Goal: Task Accomplishment & Management: Manage account settings

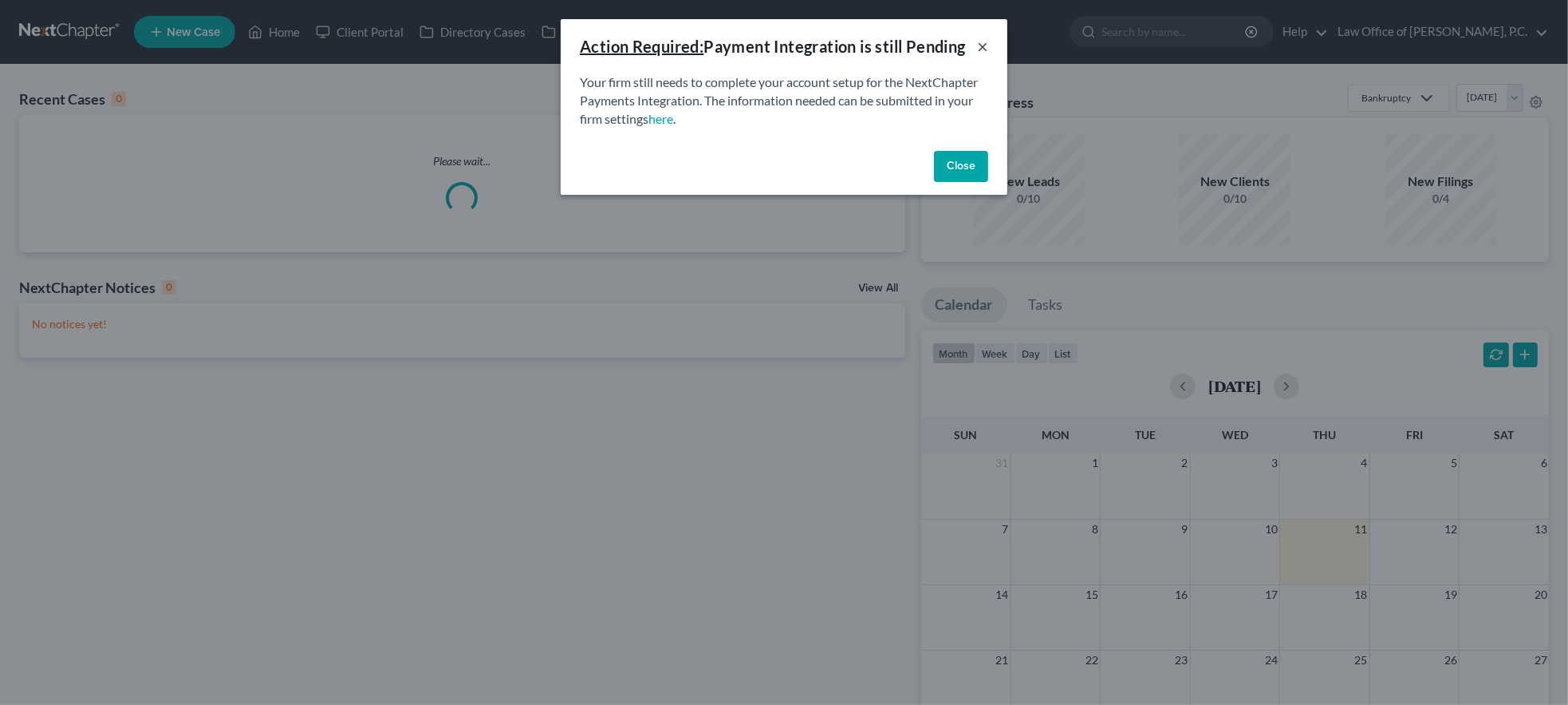
click at [984, 49] on button "×" at bounding box center [983, 45] width 12 height 19
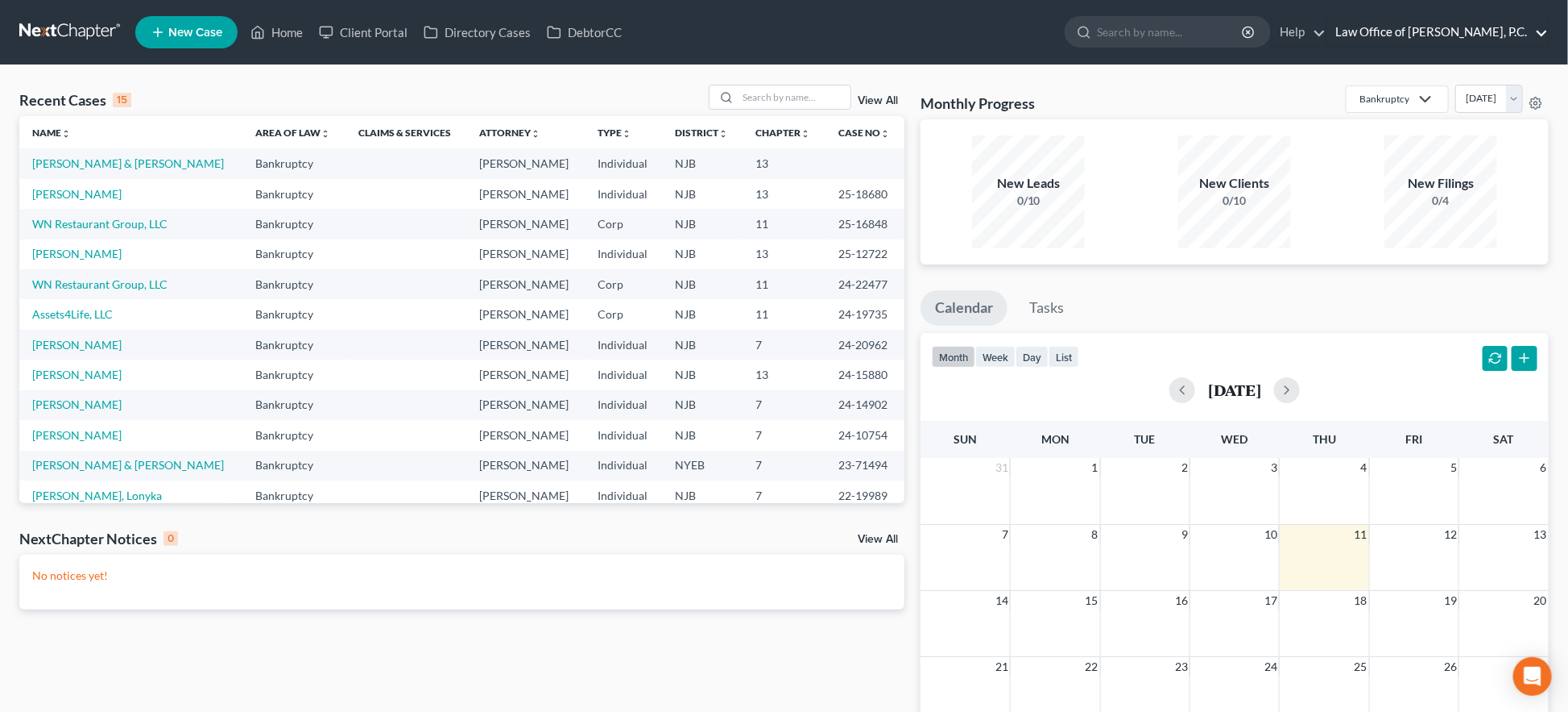
click at [1385, 38] on link "Law Office of [PERSON_NAME], P.C." at bounding box center [1437, 32] width 220 height 29
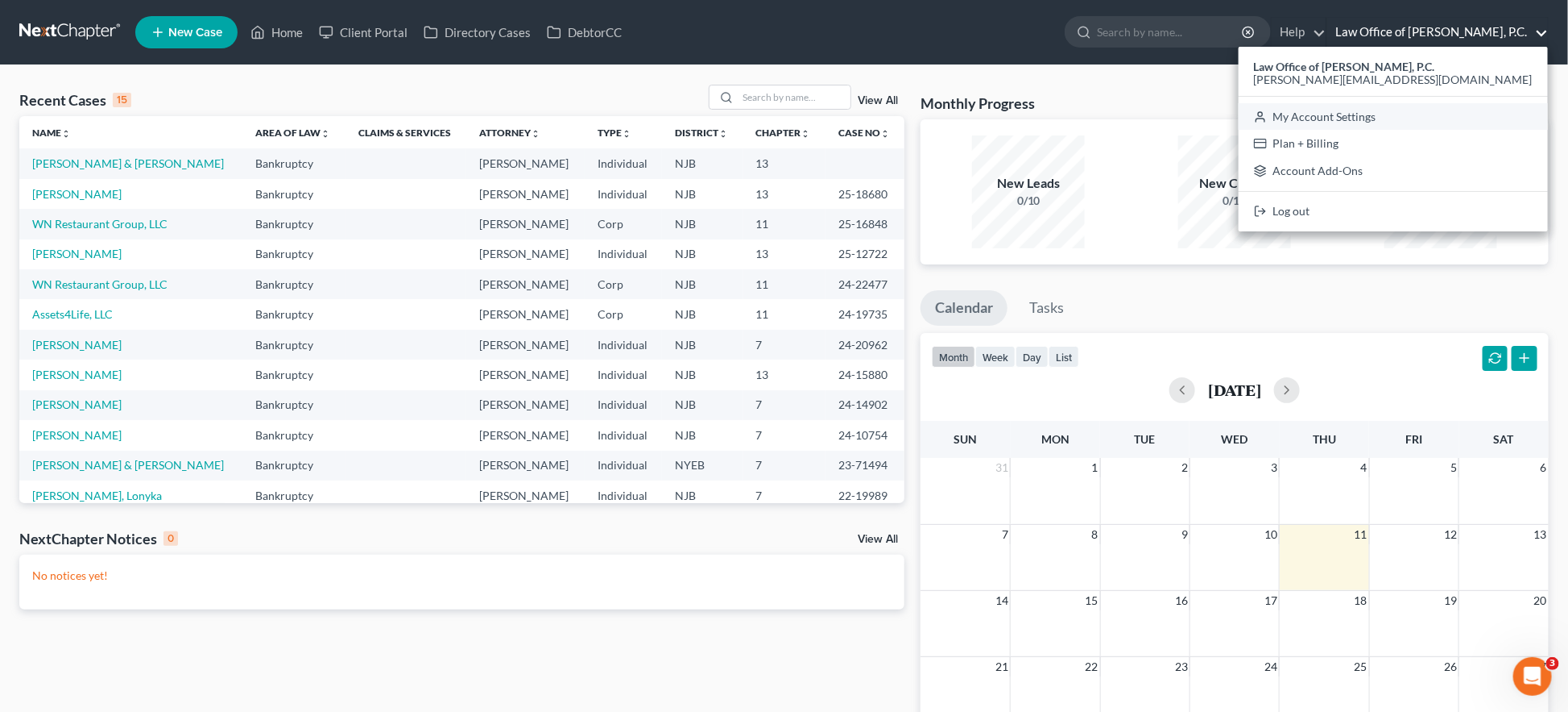
click at [1380, 116] on link "My Account Settings" at bounding box center [1393, 117] width 309 height 27
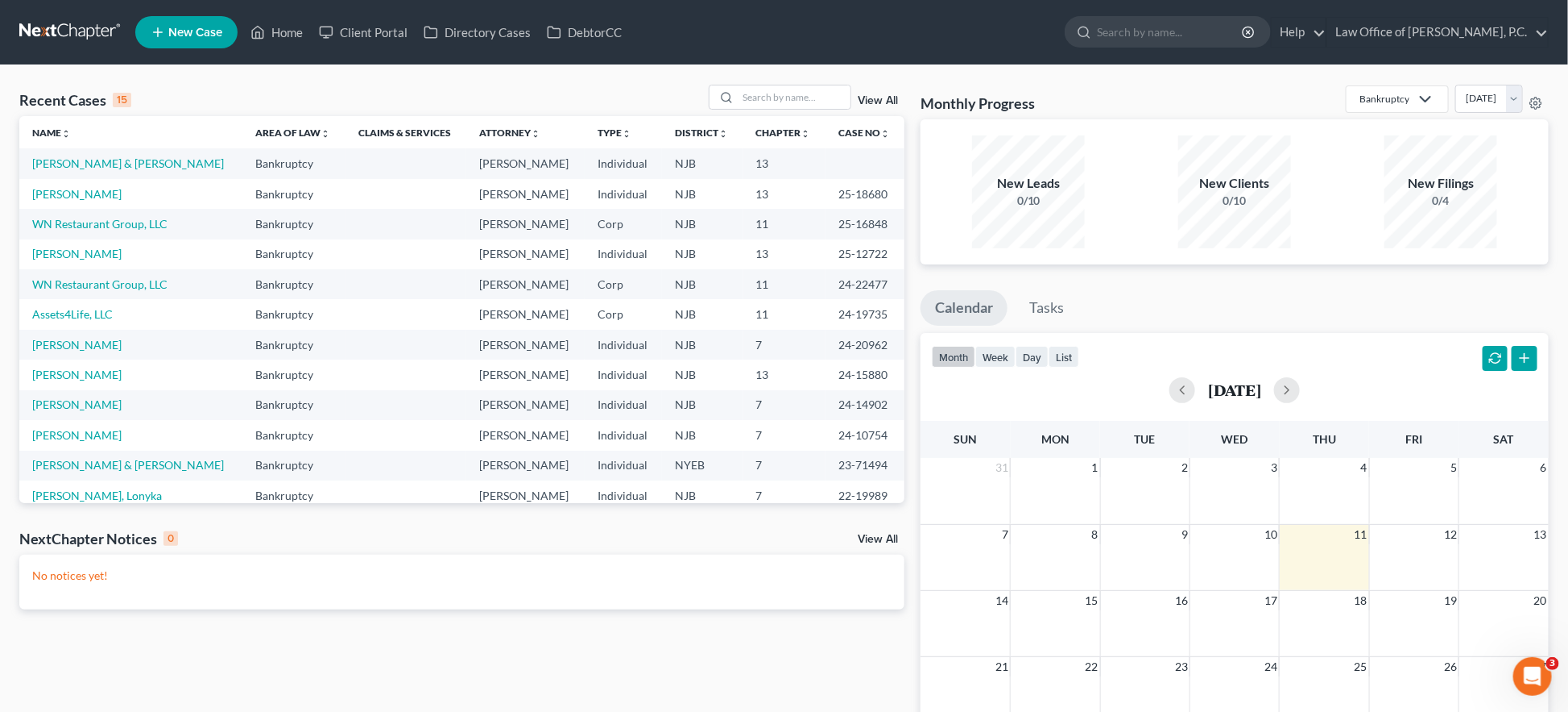
select select "51"
select select "24"
select select "33"
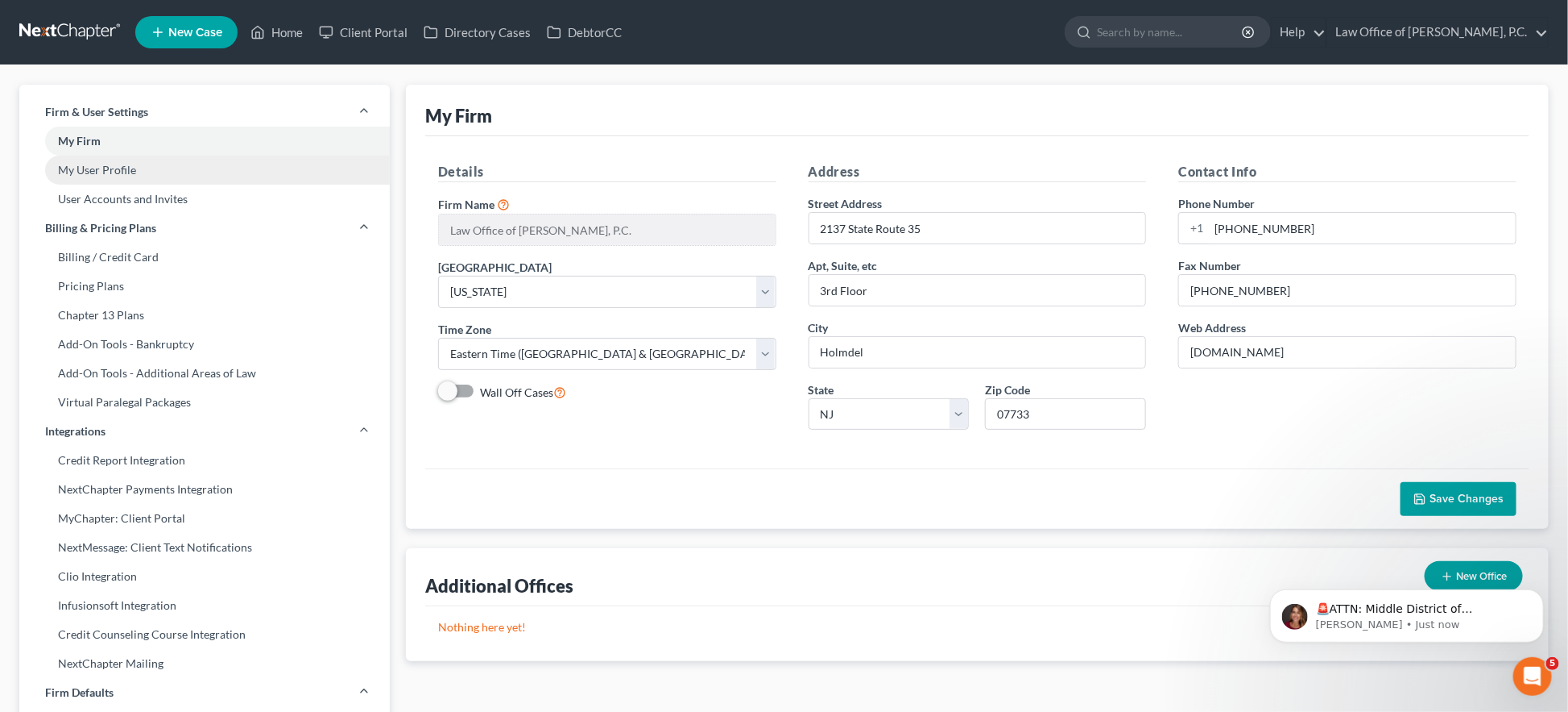
click at [111, 174] on link "My User Profile" at bounding box center [204, 170] width 371 height 29
select select "33"
select select "51"
select select "attorney"
select select "0"
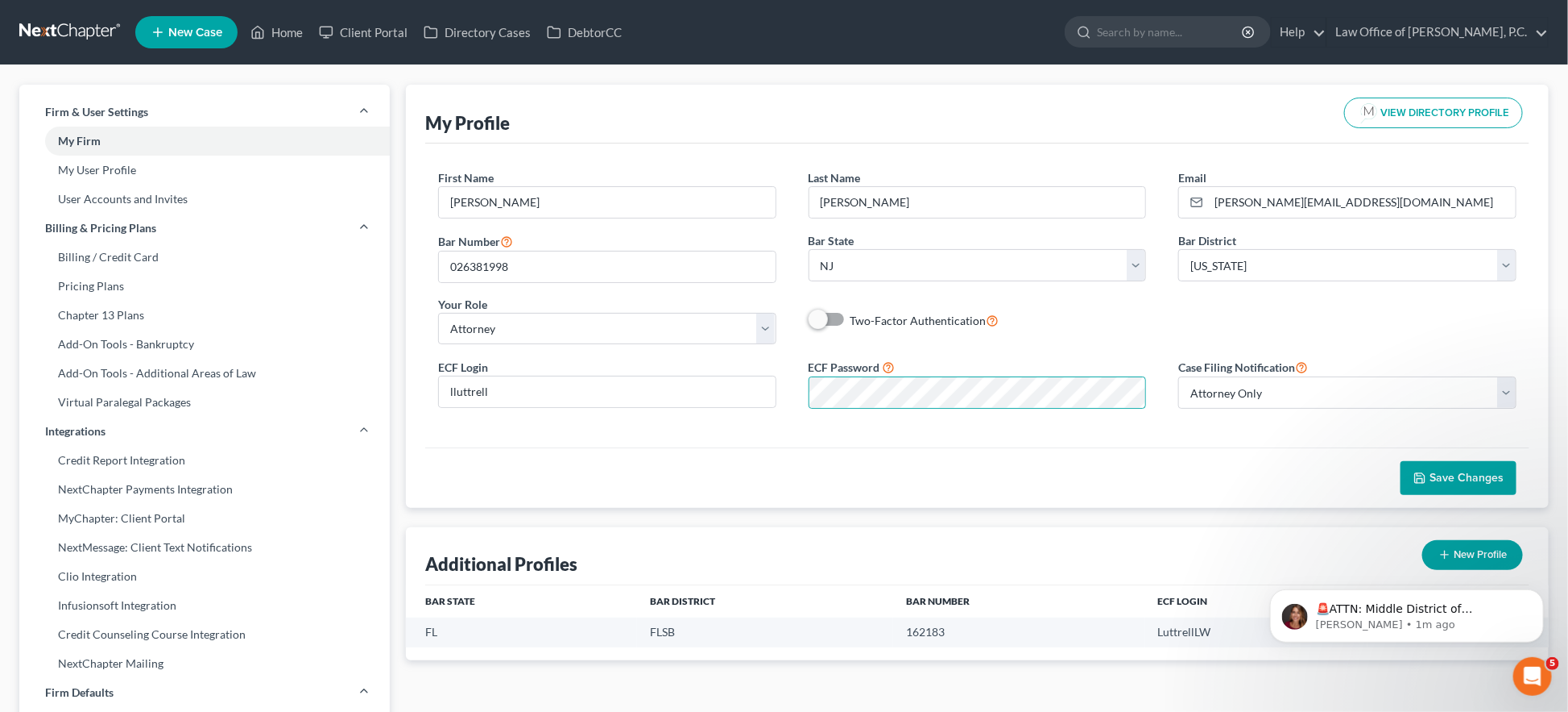
click at [1486, 481] on span "Save Changes" at bounding box center [1466, 477] width 74 height 14
